Goal: Transaction & Acquisition: Purchase product/service

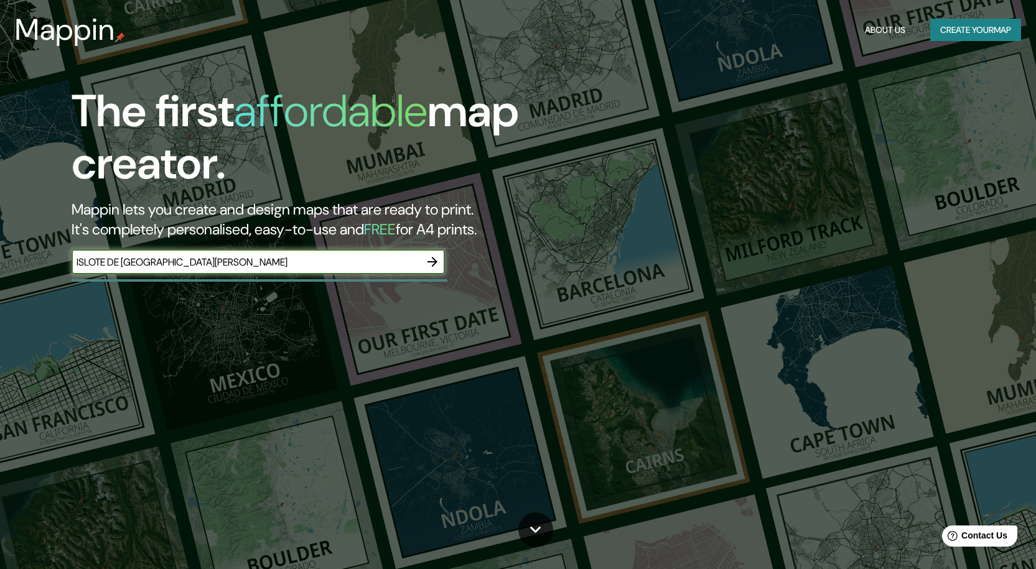
type input "ISLOTE DE [GEOGRAPHIC_DATA][PERSON_NAME]"
click at [430, 258] on icon "button" at bounding box center [432, 261] width 15 height 15
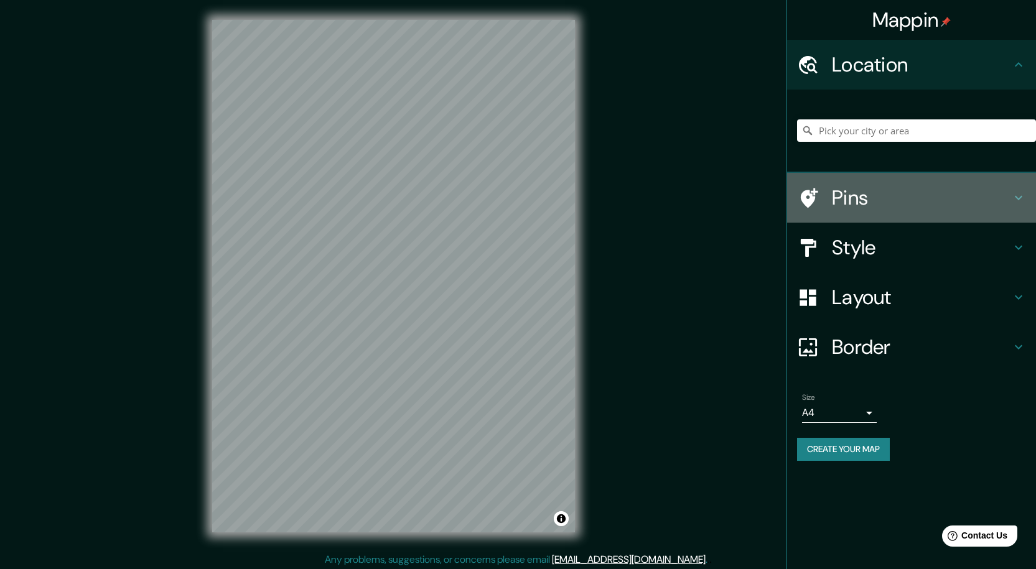
click at [1012, 192] on icon at bounding box center [1018, 197] width 15 height 15
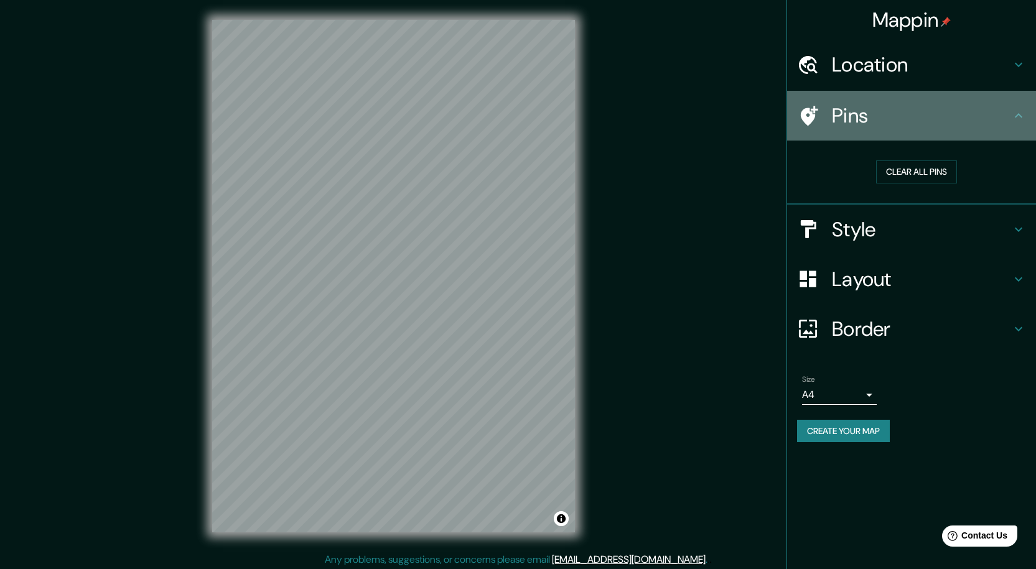
click at [1018, 113] on icon at bounding box center [1018, 115] width 15 height 15
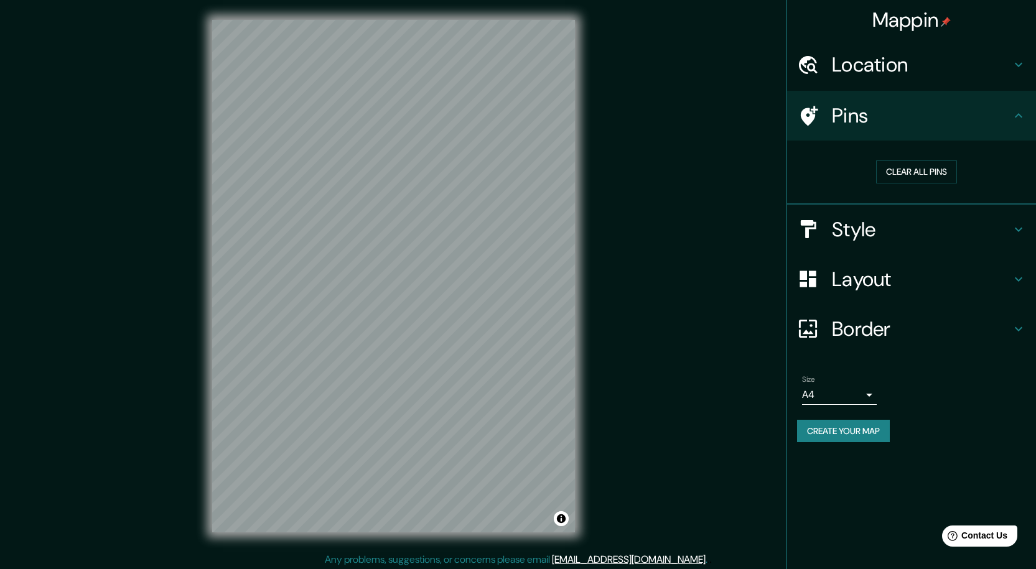
click at [1019, 112] on icon at bounding box center [1018, 115] width 15 height 15
click at [1016, 231] on icon at bounding box center [1018, 229] width 15 height 15
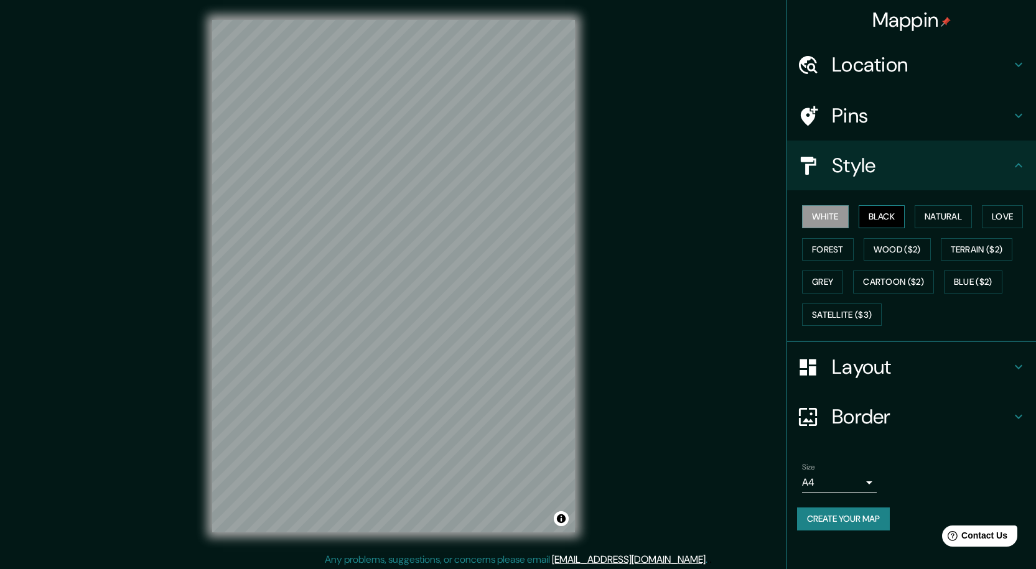
click at [892, 212] on button "Black" at bounding box center [882, 216] width 47 height 23
click at [840, 217] on button "White" at bounding box center [825, 216] width 47 height 23
click at [958, 217] on button "Natural" at bounding box center [943, 216] width 57 height 23
click at [997, 221] on button "Love" at bounding box center [1002, 216] width 41 height 23
click at [961, 218] on button "Natural" at bounding box center [943, 216] width 57 height 23
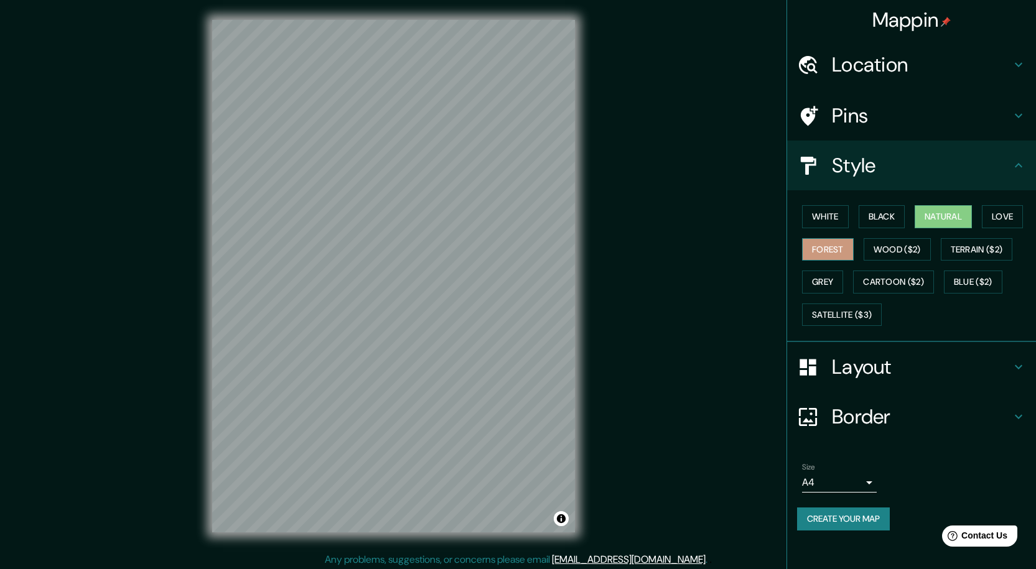
click at [819, 249] on button "Forest" at bounding box center [828, 249] width 52 height 23
click at [934, 215] on button "Natural" at bounding box center [943, 216] width 57 height 23
click at [823, 289] on button "Grey" at bounding box center [822, 282] width 41 height 23
click at [946, 217] on button "Natural" at bounding box center [943, 216] width 57 height 23
click at [1017, 361] on icon at bounding box center [1018, 367] width 15 height 15
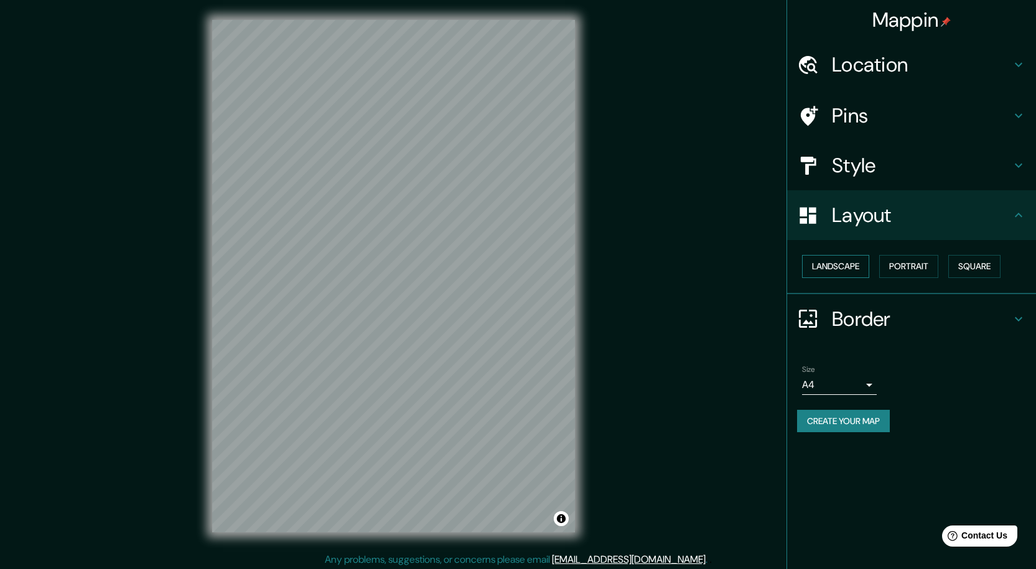
click at [846, 264] on button "Landscape" at bounding box center [835, 266] width 67 height 23
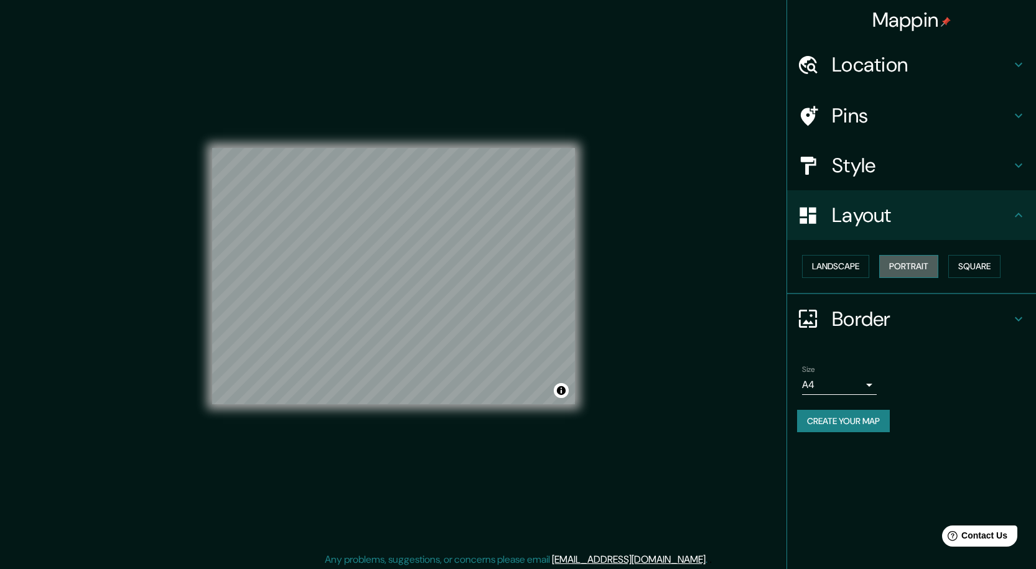
click at [890, 261] on button "Portrait" at bounding box center [908, 266] width 59 height 23
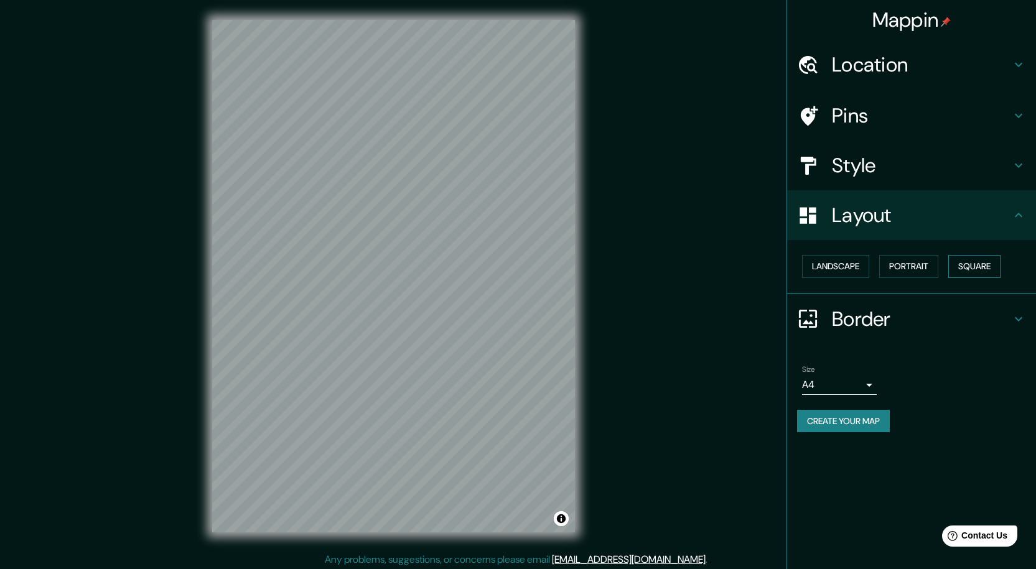
click at [984, 263] on button "Square" at bounding box center [974, 266] width 52 height 23
